Goal: Task Accomplishment & Management: Manage account settings

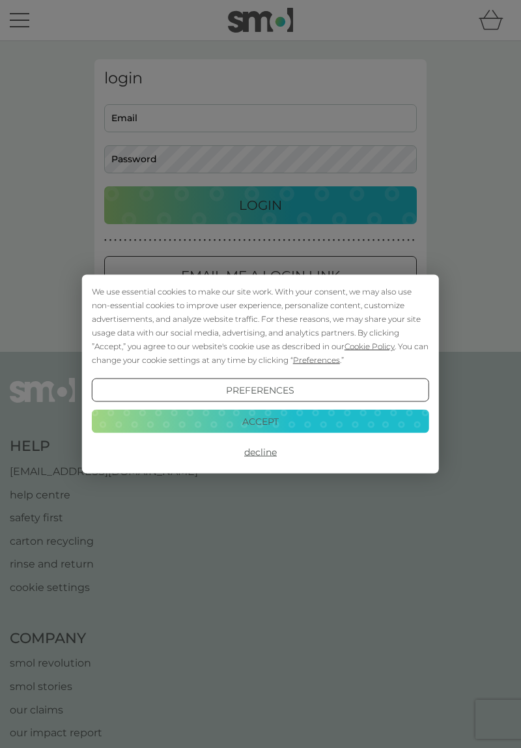
click at [272, 451] on button "Decline" at bounding box center [260, 451] width 337 height 23
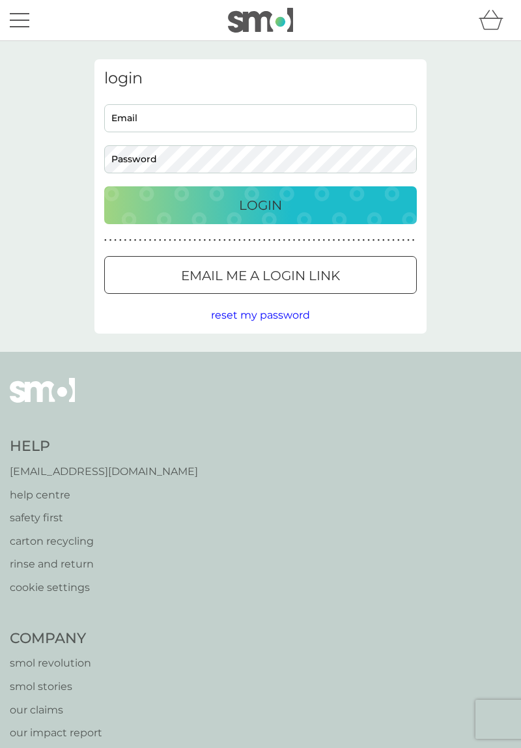
click at [180, 119] on input "Email" at bounding box center [260, 118] width 313 height 28
type input "[PERSON_NAME][EMAIL_ADDRESS][PERSON_NAME][DOMAIN_NAME]"
click at [372, 280] on div "Email me a login link" at bounding box center [260, 275] width 311 height 21
